Goal: Check status: Check status

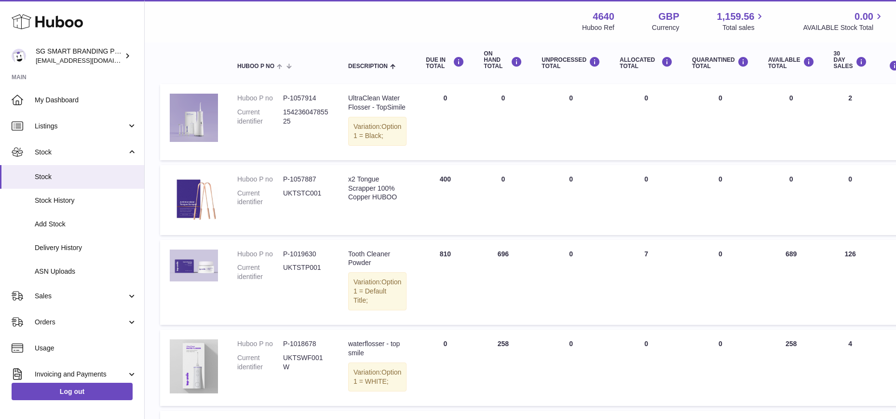
scroll to position [115, 0]
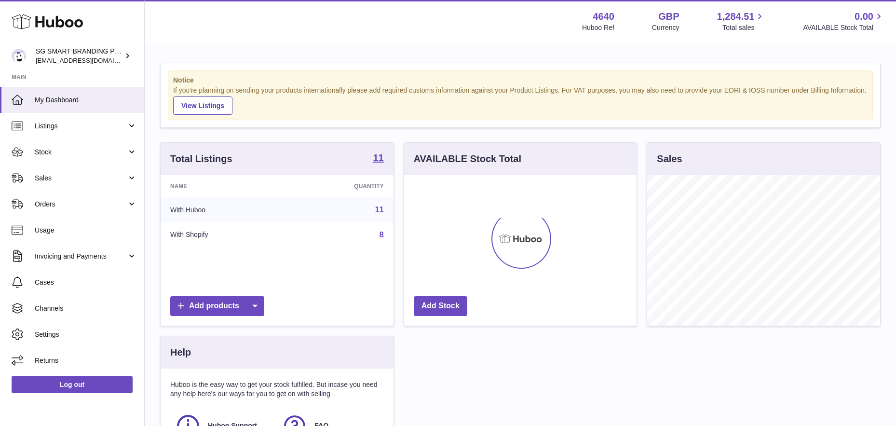
scroll to position [150, 232]
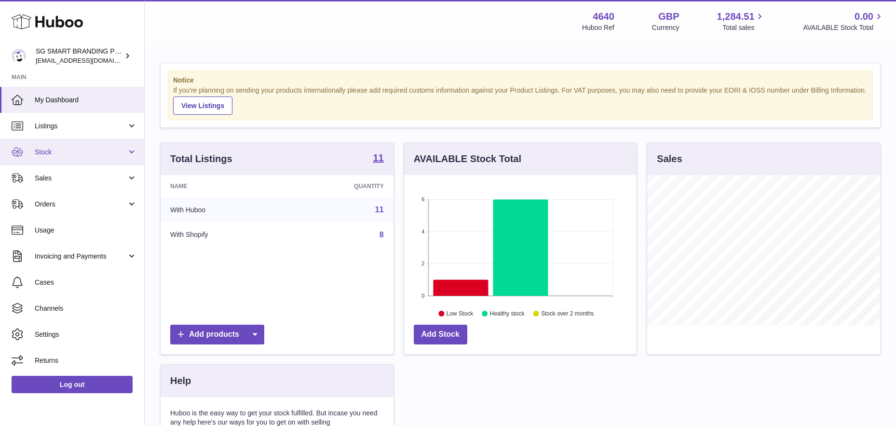
click at [70, 148] on span "Stock" at bounding box center [81, 152] width 92 height 9
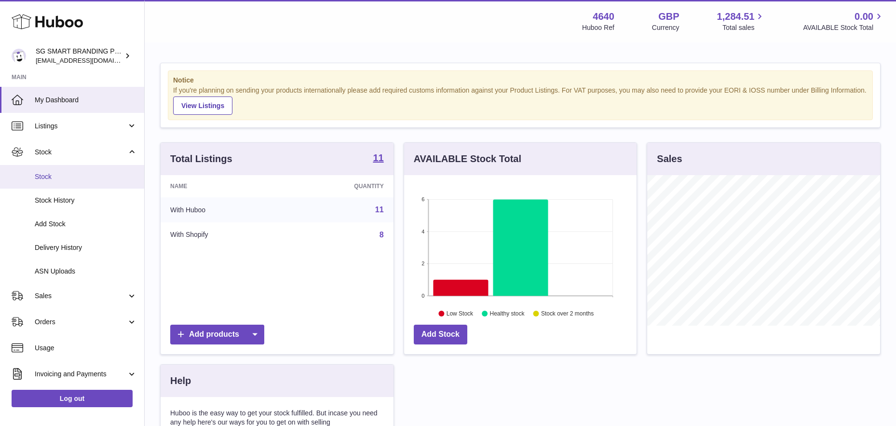
click at [62, 181] on link "Stock" at bounding box center [72, 177] width 144 height 24
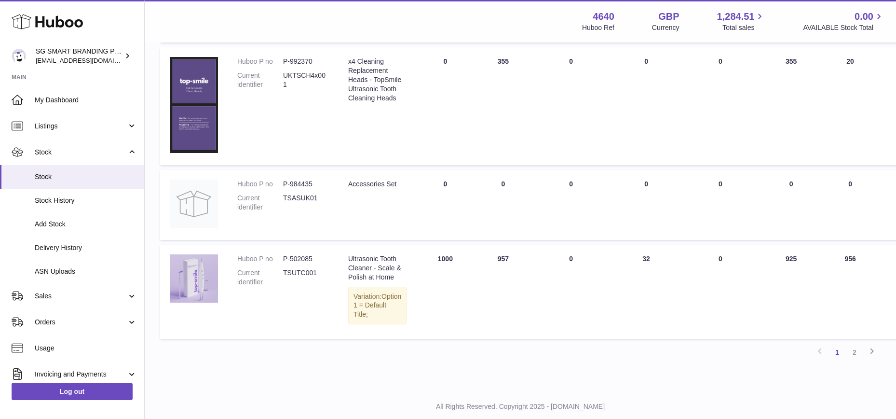
scroll to position [755, 0]
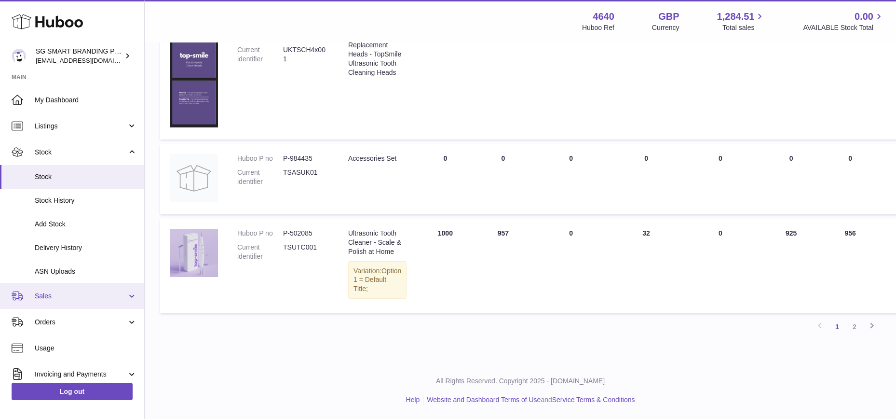
click at [66, 303] on link "Sales" at bounding box center [72, 296] width 144 height 26
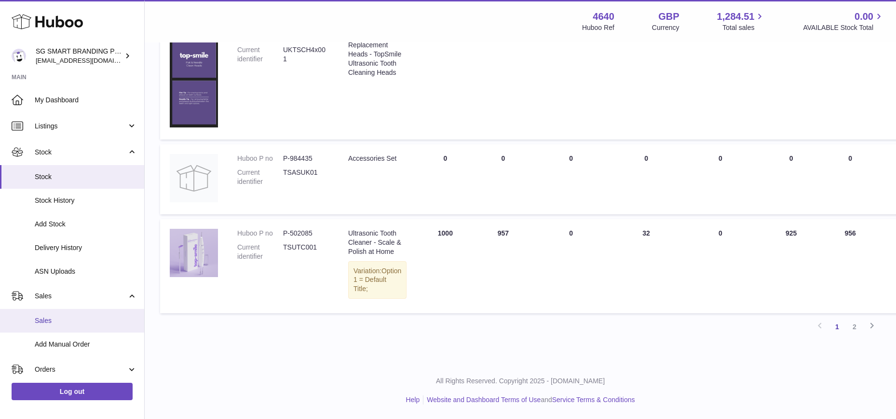
click at [52, 323] on span "Sales" at bounding box center [86, 320] width 102 height 9
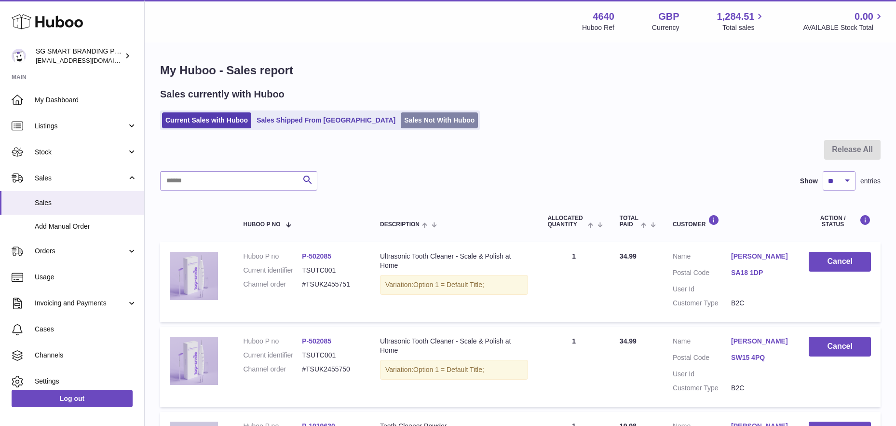
click at [401, 113] on link "Sales Not With Huboo" at bounding box center [439, 120] width 77 height 16
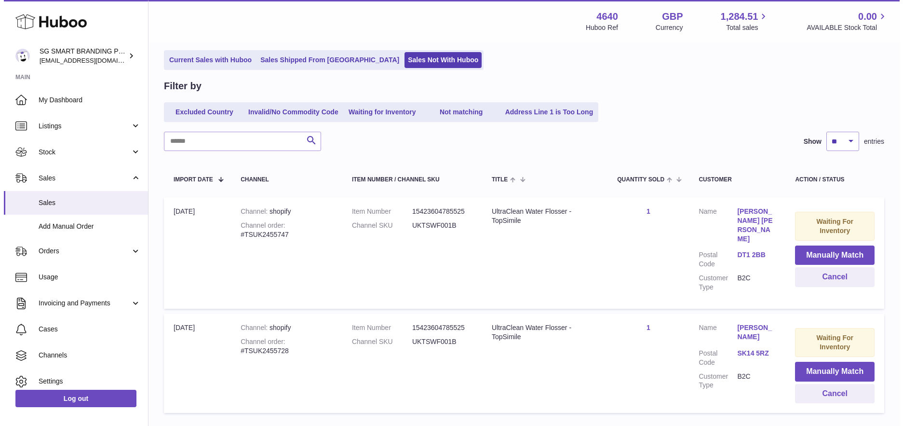
scroll to position [77, 0]
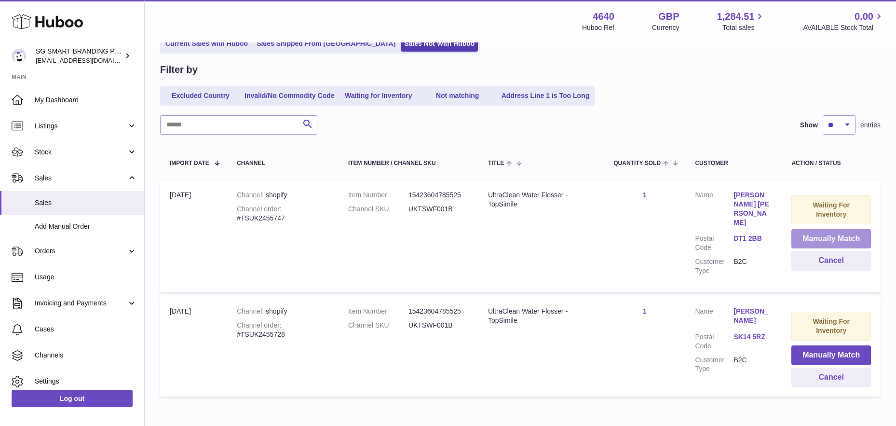
click at [824, 235] on button "Manually Match" at bounding box center [831, 239] width 80 height 20
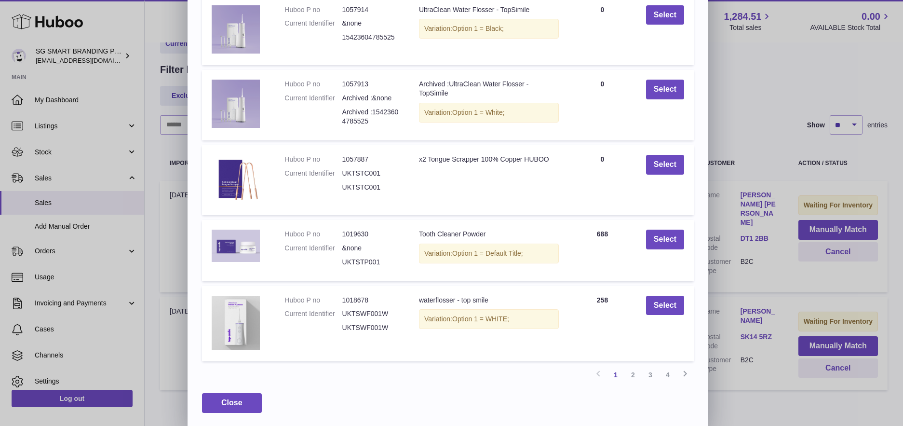
scroll to position [121, 0]
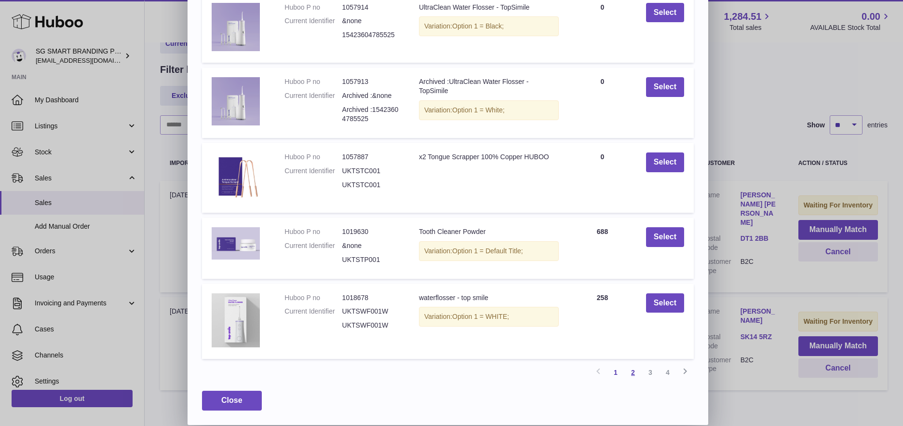
click at [635, 375] on link "2" at bounding box center [632, 372] width 17 height 17
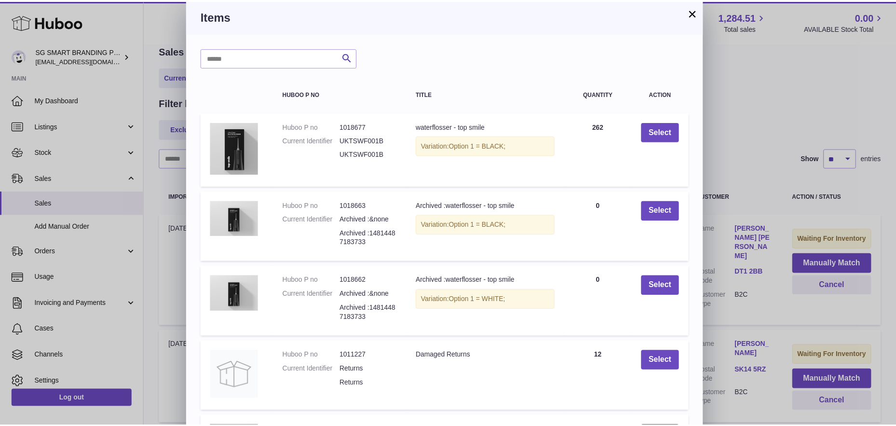
scroll to position [0, 0]
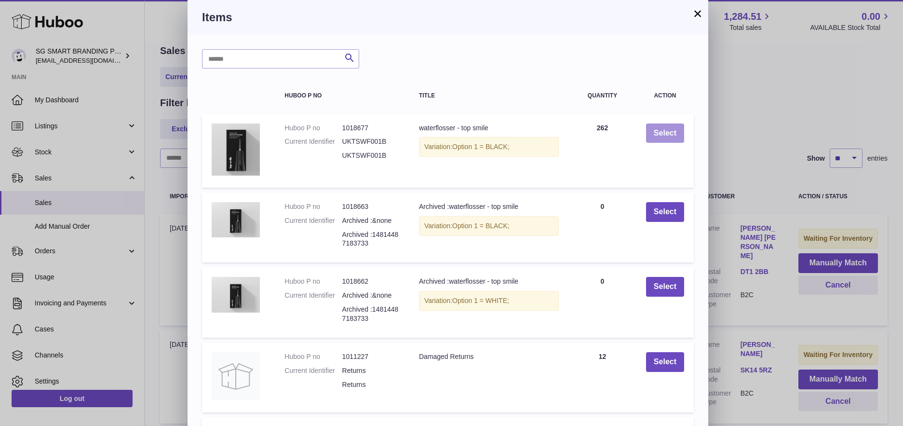
click at [674, 138] on button "Select" at bounding box center [665, 133] width 38 height 20
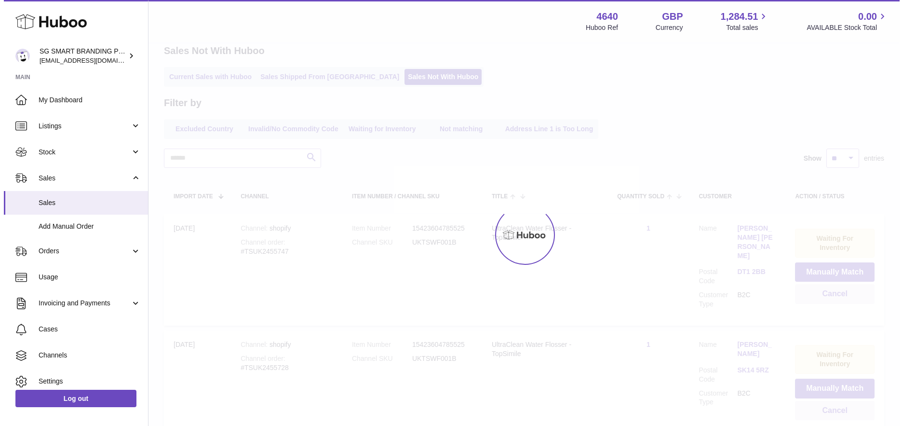
scroll to position [12, 0]
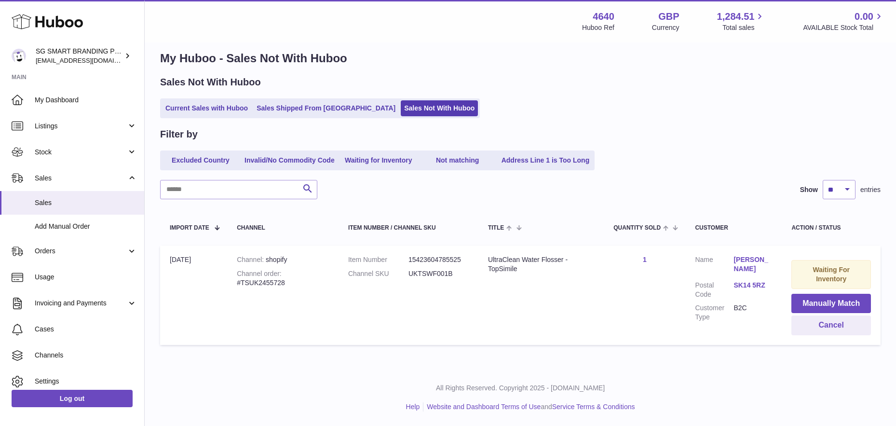
click at [445, 276] on dd "UKTSWF001B" at bounding box center [438, 273] width 60 height 9
click at [812, 303] on button "Manually Match" at bounding box center [831, 304] width 80 height 20
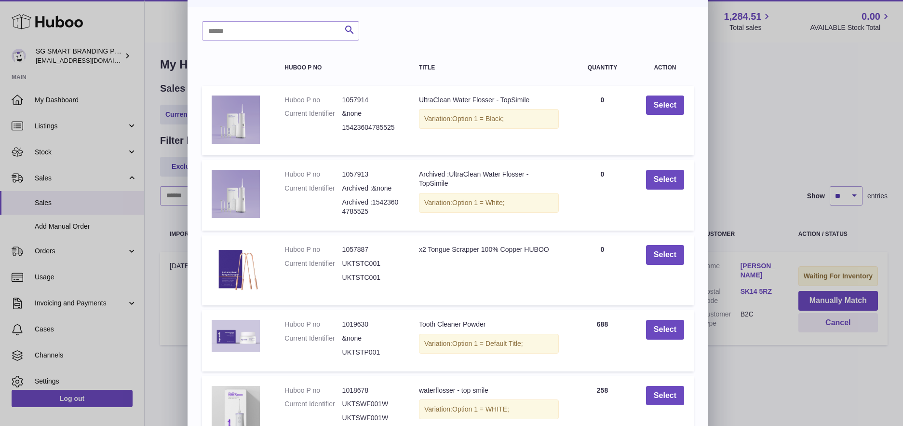
scroll to position [121, 0]
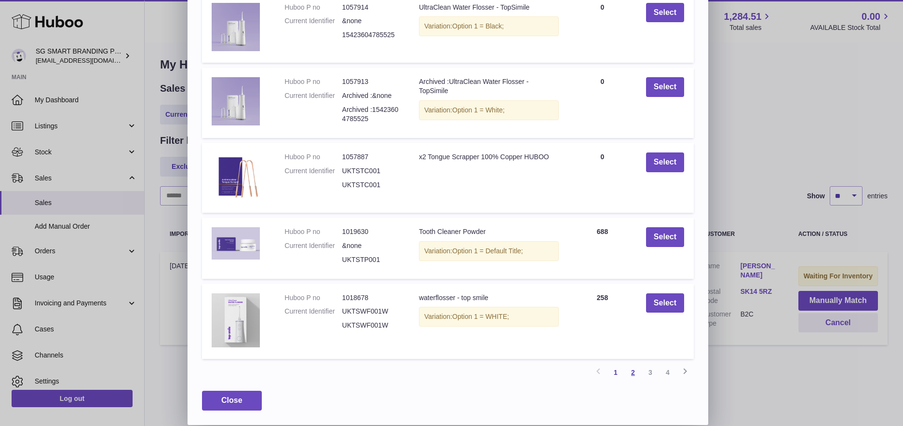
click at [633, 371] on link "2" at bounding box center [632, 372] width 17 height 17
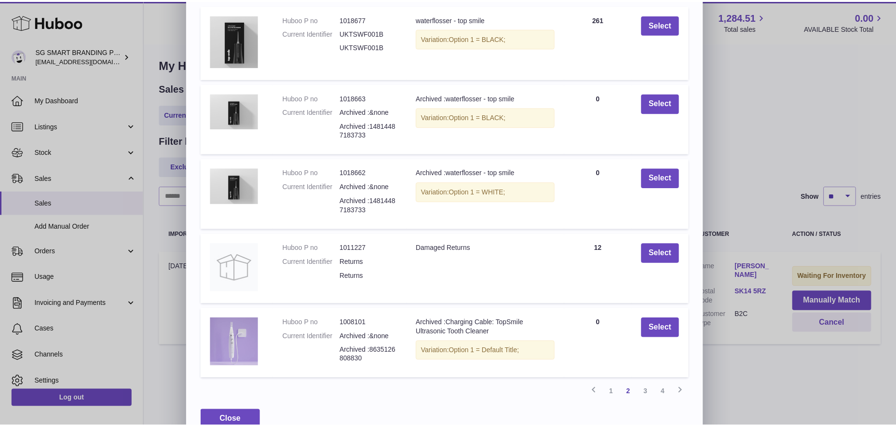
scroll to position [0, 0]
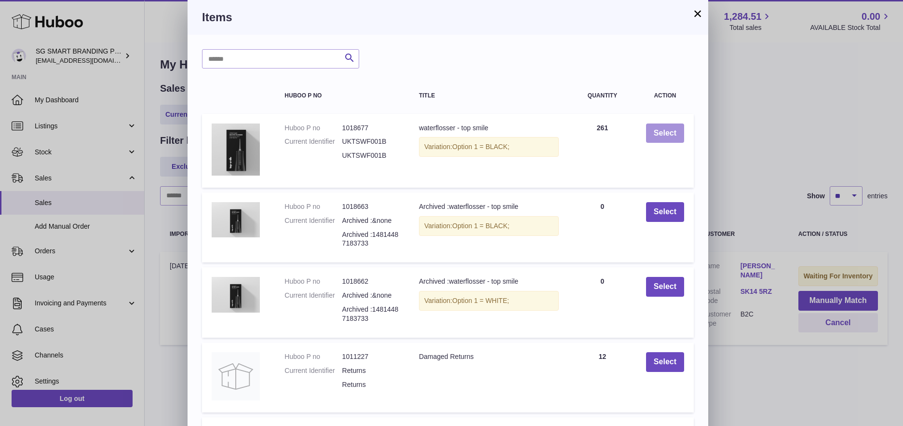
click at [667, 131] on button "Select" at bounding box center [665, 133] width 38 height 20
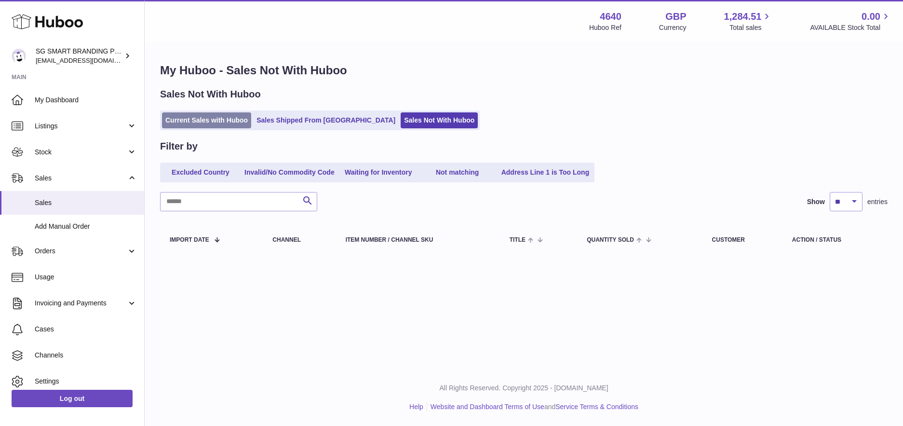
click at [214, 117] on link "Current Sales with Huboo" at bounding box center [206, 120] width 89 height 16
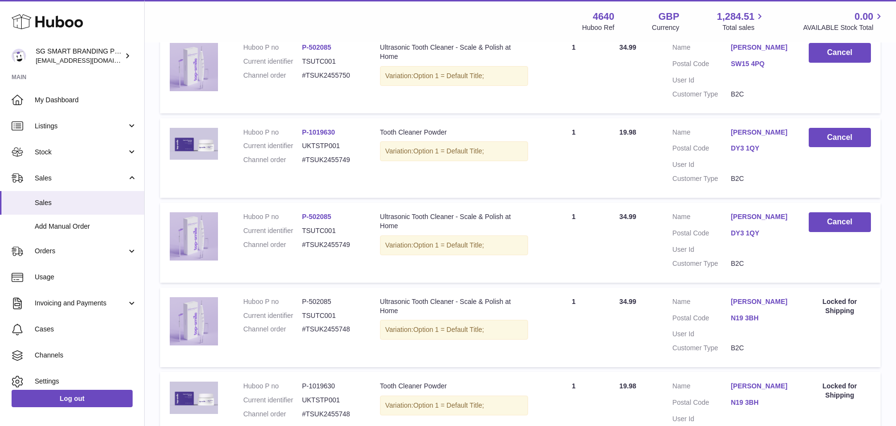
scroll to position [211, 0]
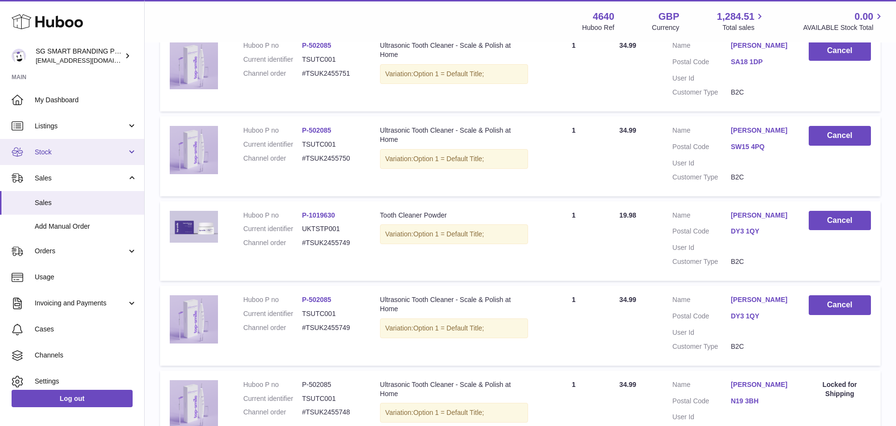
click at [73, 155] on span "Stock" at bounding box center [81, 152] width 92 height 9
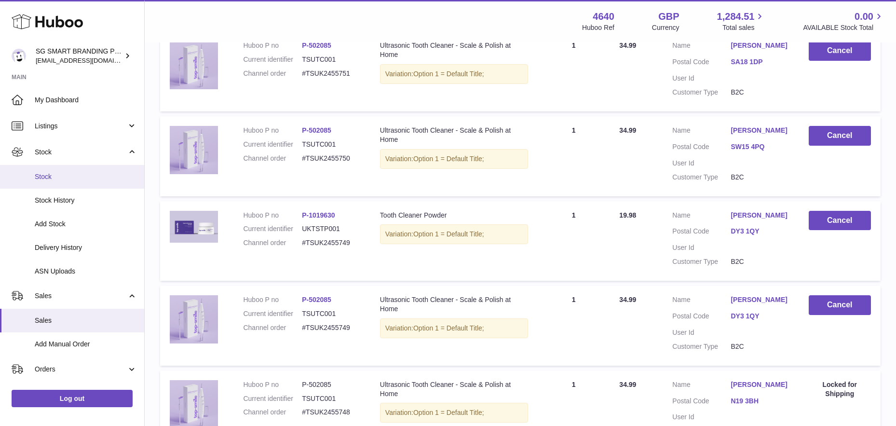
click at [70, 170] on link "Stock" at bounding box center [72, 177] width 144 height 24
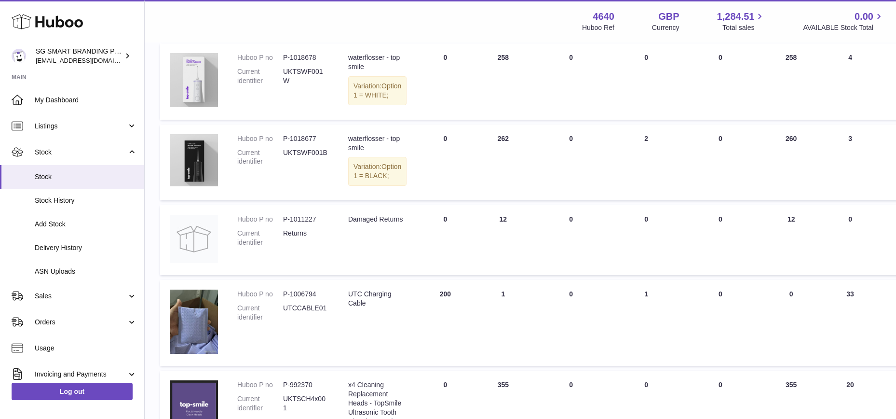
scroll to position [346, 0]
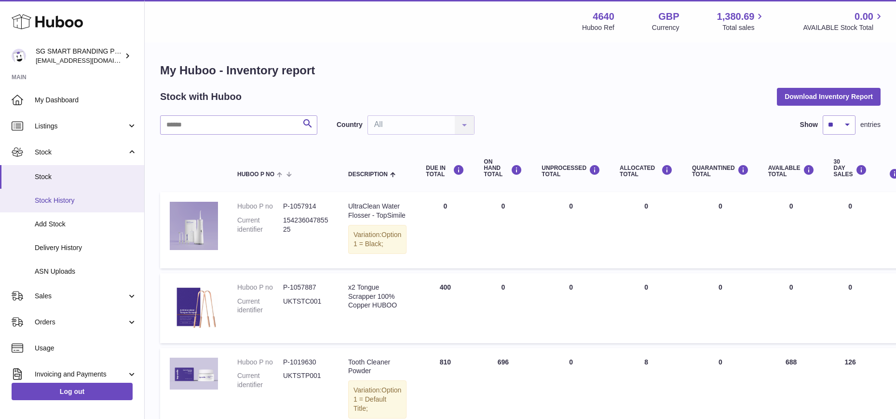
click at [74, 200] on span "Stock History" at bounding box center [86, 200] width 102 height 9
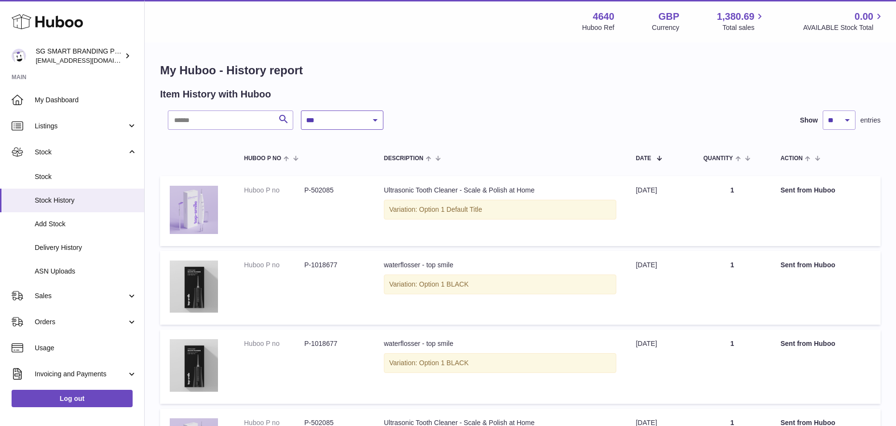
click at [331, 119] on select "**********" at bounding box center [342, 119] width 82 height 19
select select "*"
click at [301, 110] on select "**********" at bounding box center [342, 119] width 82 height 19
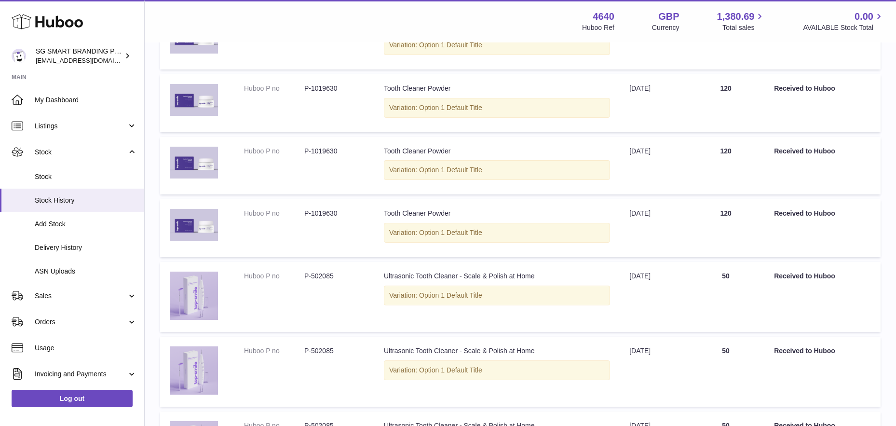
scroll to position [228, 0]
